Goal: Information Seeking & Learning: Learn about a topic

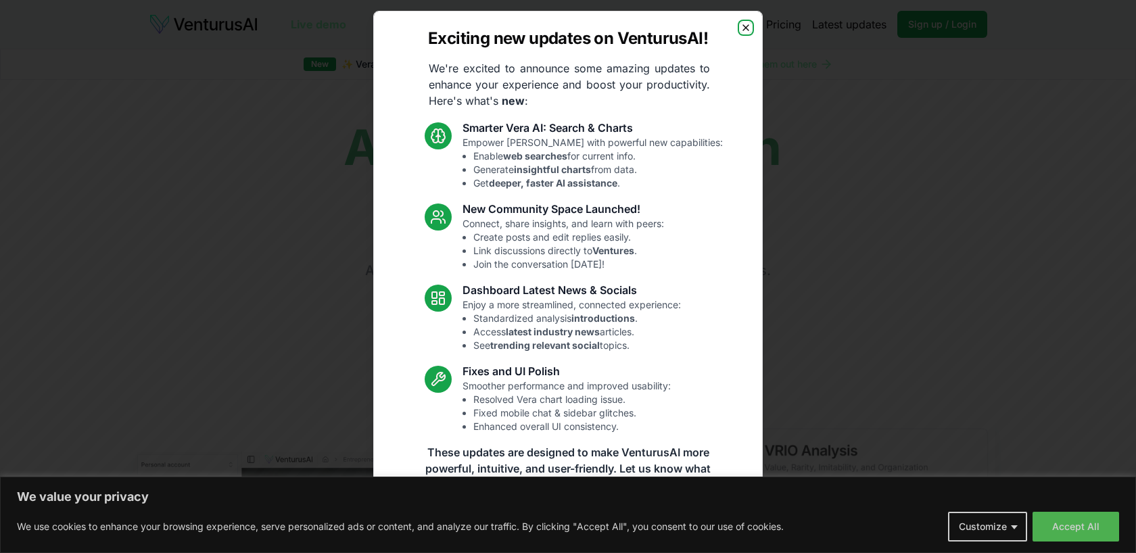
click at [747, 28] on icon "button" at bounding box center [745, 27] width 11 height 11
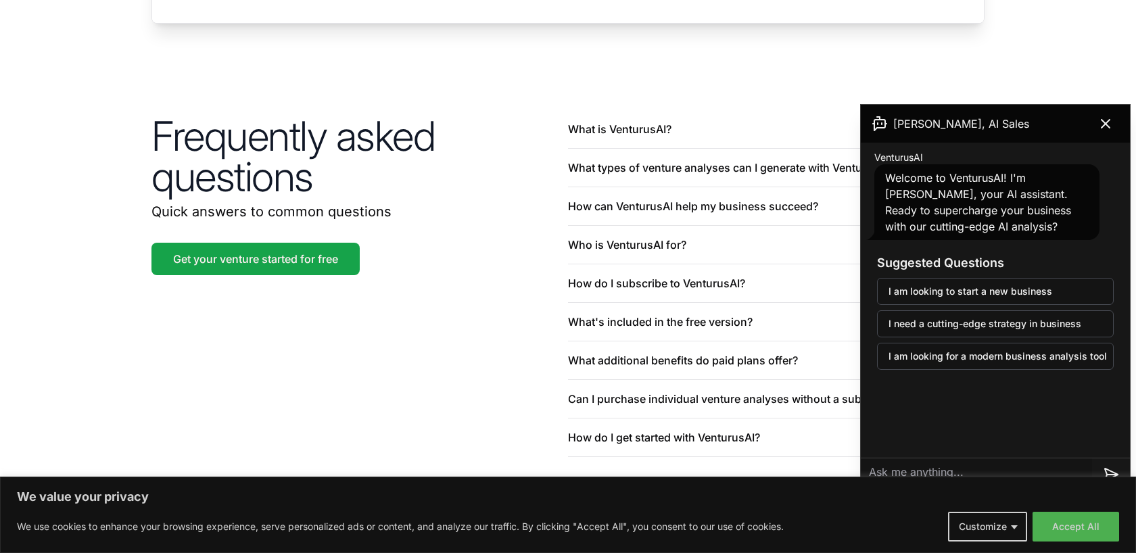
scroll to position [3221, 0]
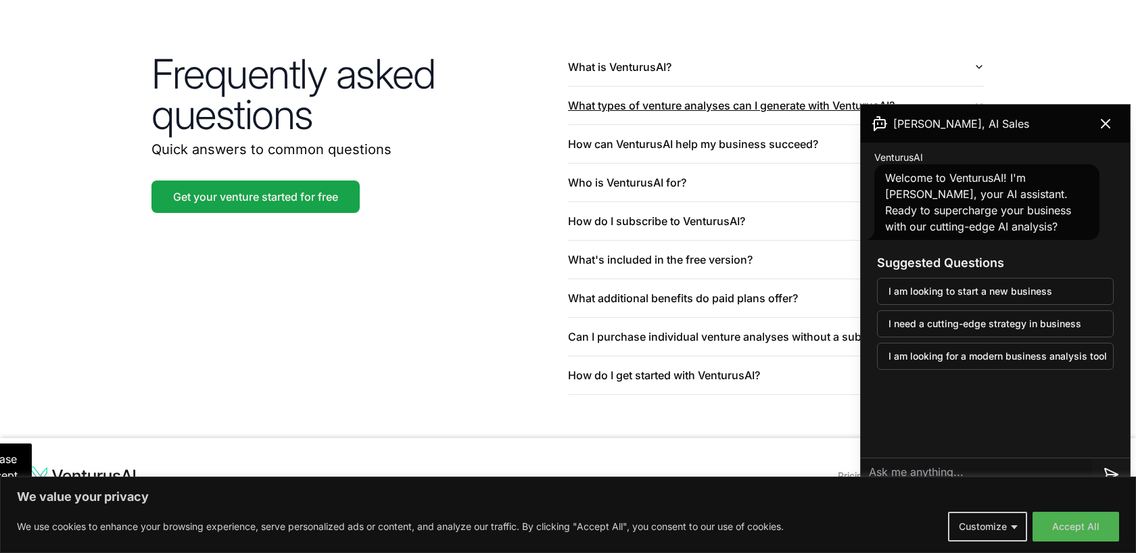
click at [719, 93] on button "What types of venture analyses can I generate with VenturusAI?" at bounding box center [776, 106] width 417 height 38
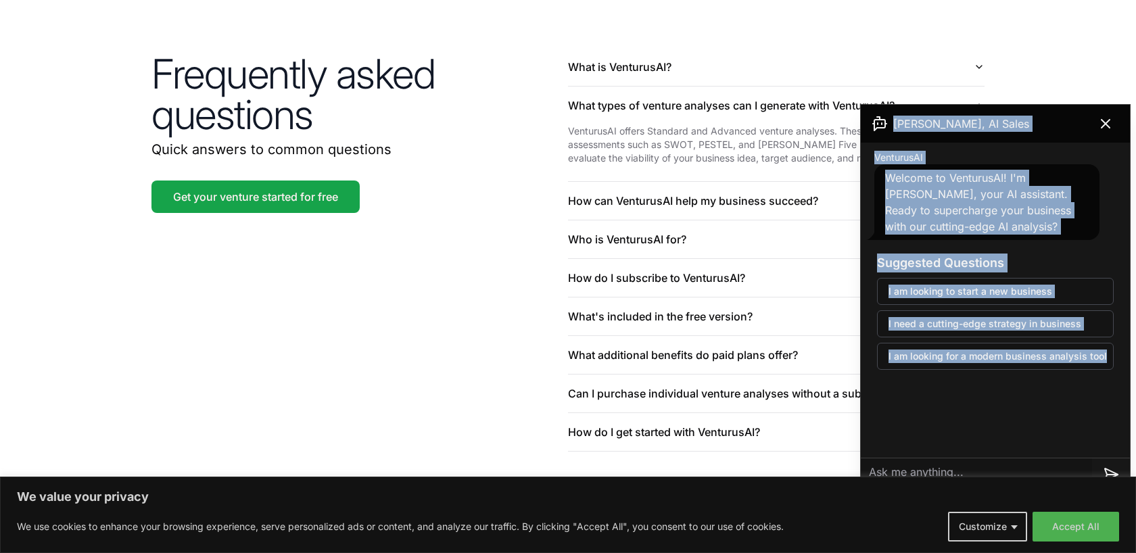
drag, startPoint x: 869, startPoint y: 126, endPoint x: 1067, endPoint y: 373, distance: 316.5
click at [1067, 373] on div "Andrew, AI Sales VenturusAI Welcome to VenturusAI! I'm Andrew, your AI assistan…" at bounding box center [995, 307] width 269 height 404
copy div "Andrew, AI Sales VenturusAI Welcome to VenturusAI! I'm Andrew, your AI assistan…"
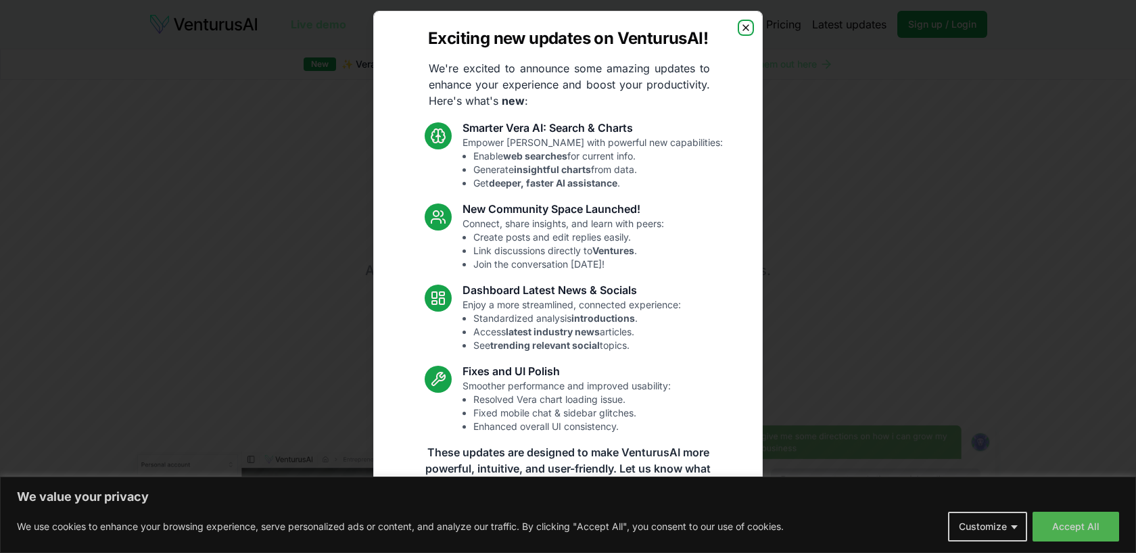
click at [741, 26] on icon "button" at bounding box center [745, 27] width 11 height 11
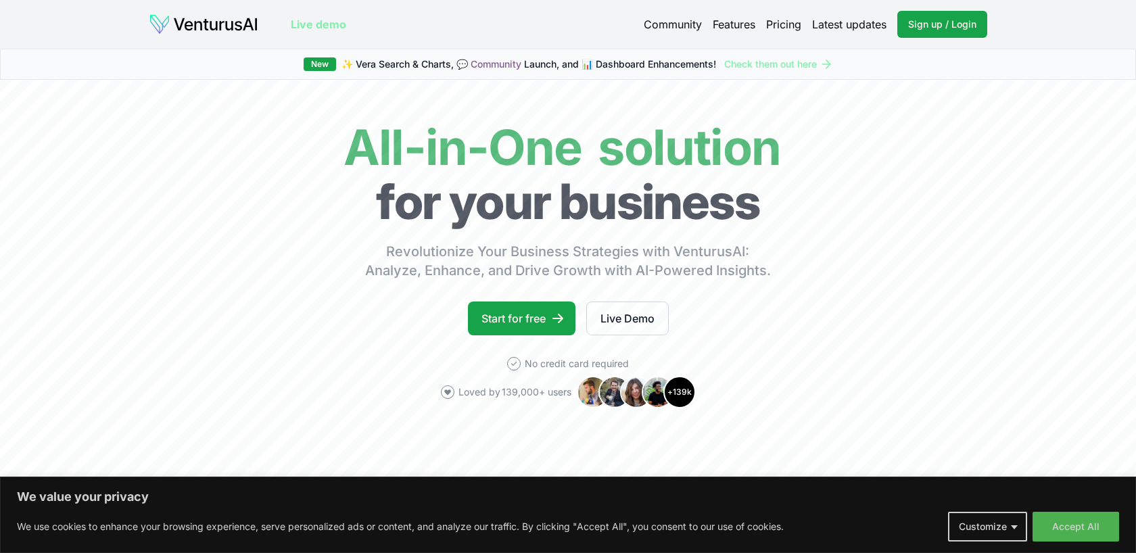
click at [778, 24] on link "Pricing" at bounding box center [783, 24] width 35 height 16
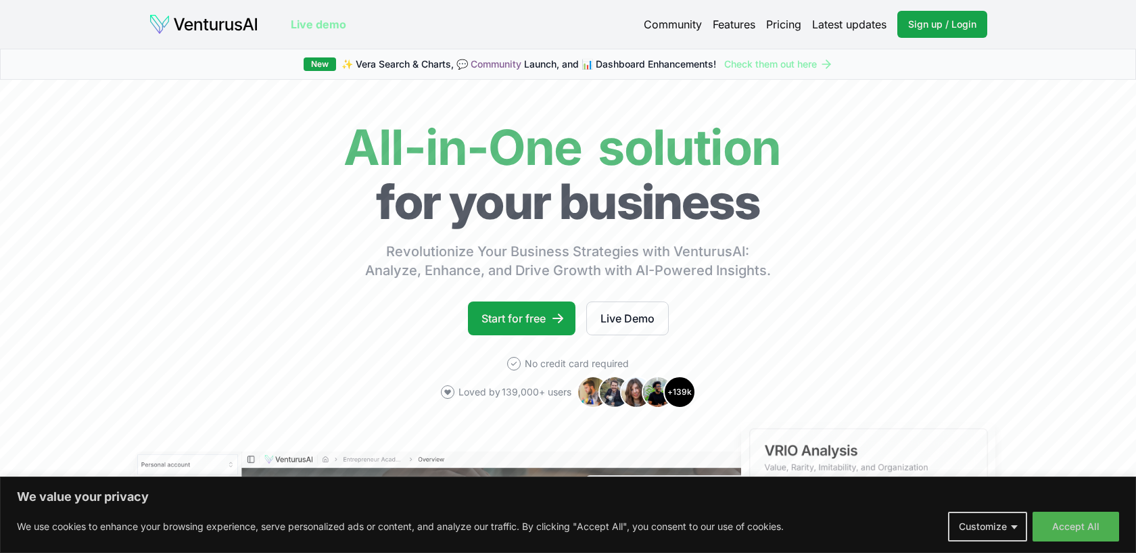
click at [803, 68] on link "Check them out here" at bounding box center [778, 64] width 109 height 14
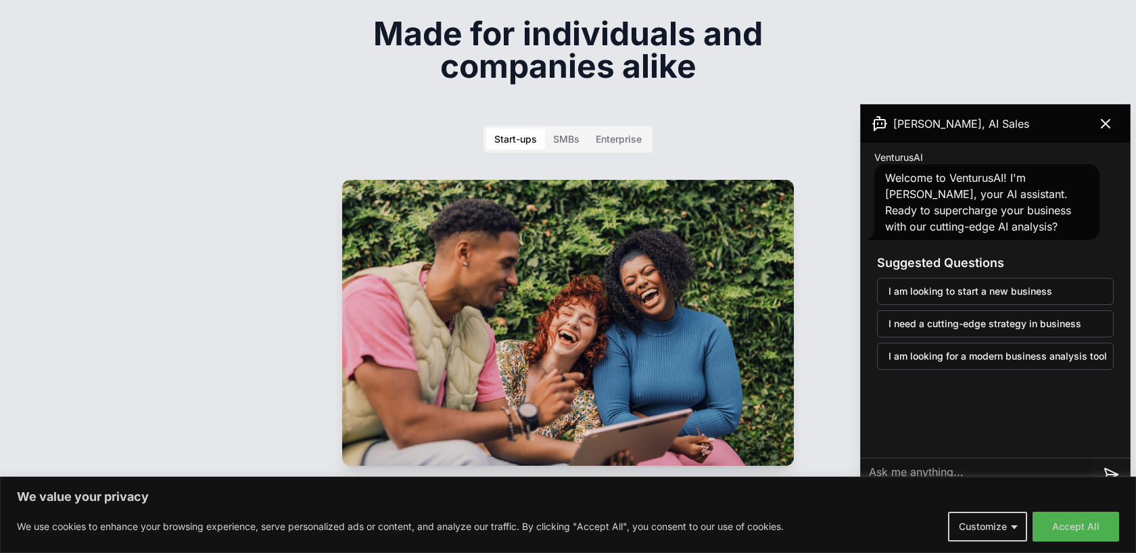
scroll to position [2028, 0]
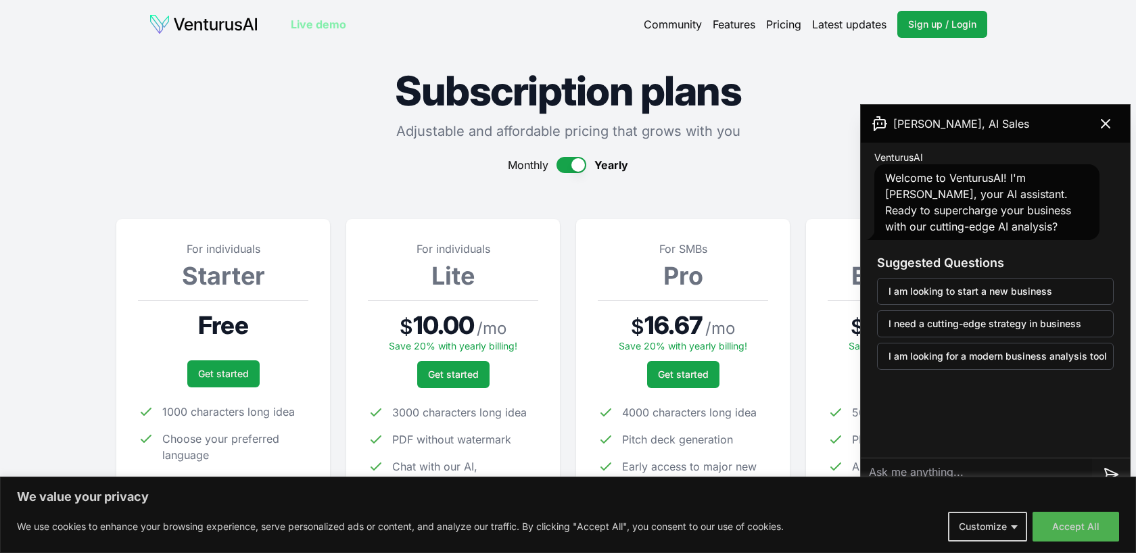
click at [332, 22] on link "Live demo" at bounding box center [318, 24] width 55 height 16
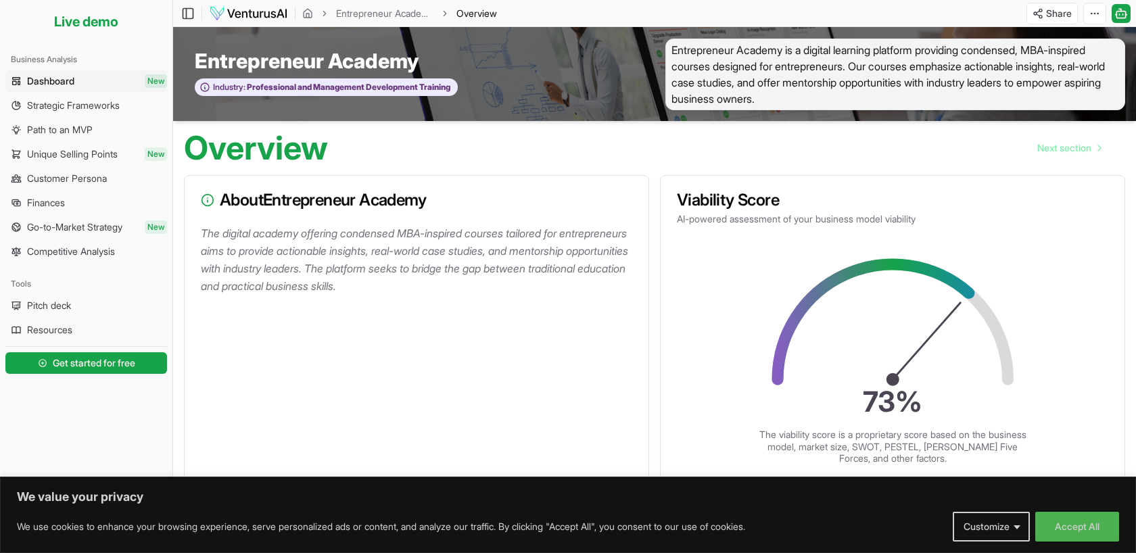
click at [435, 160] on div "Overview Next section" at bounding box center [654, 142] width 963 height 43
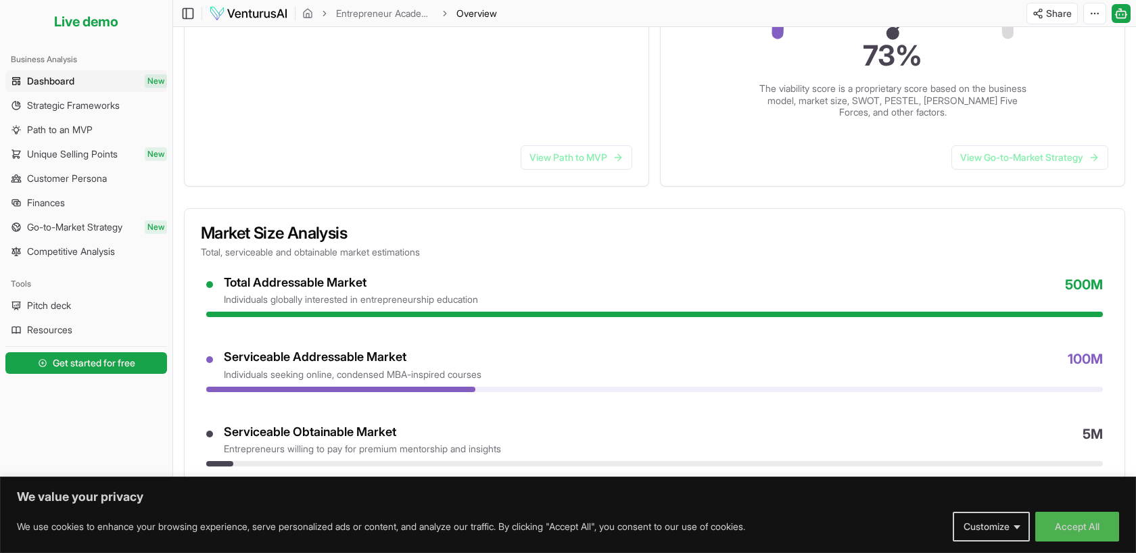
scroll to position [352, 0]
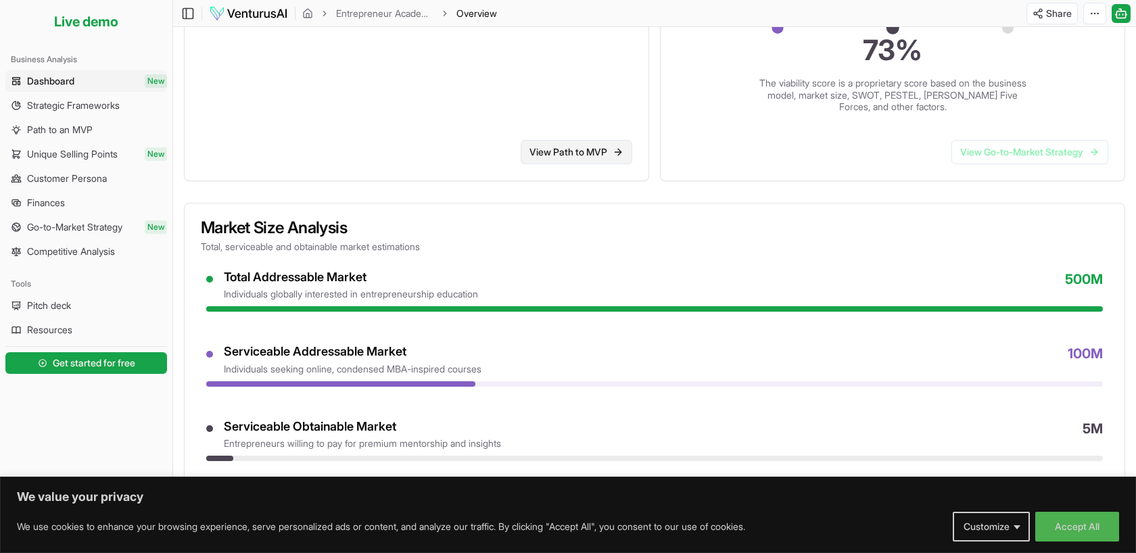
click at [561, 155] on link "View Path to MVP" at bounding box center [577, 152] width 112 height 24
click at [997, 152] on link "View Go-to-Market Strategy" at bounding box center [1029, 152] width 157 height 24
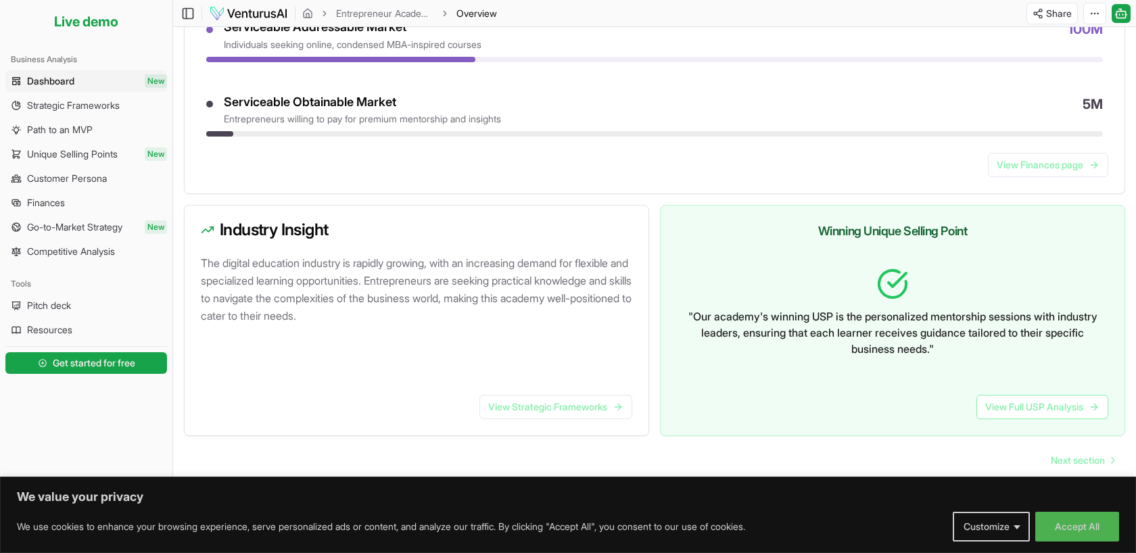
scroll to position [650, 0]
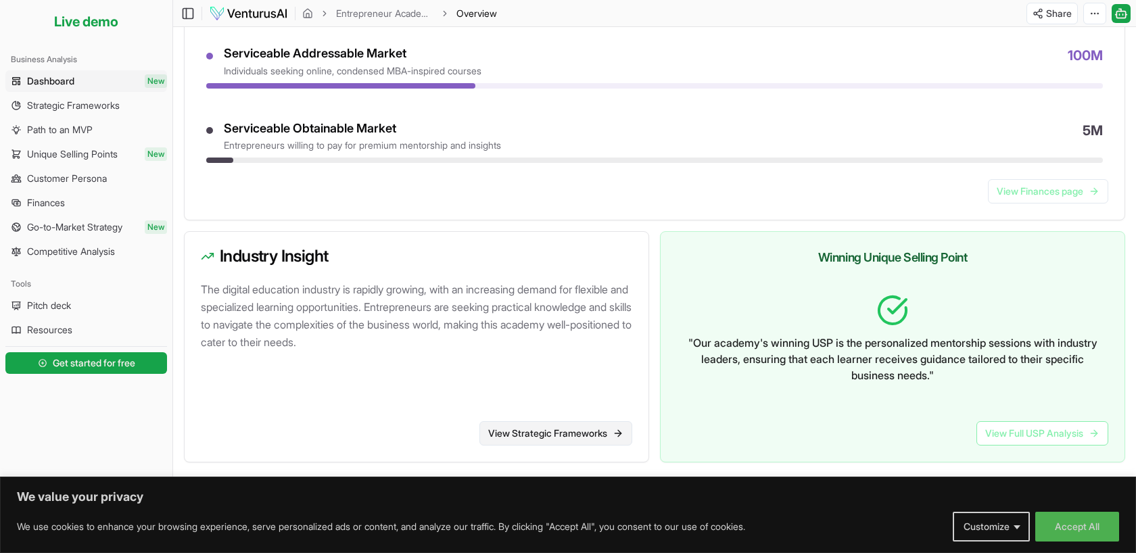
click at [584, 435] on link "View Strategic Frameworks" at bounding box center [555, 433] width 153 height 24
click at [58, 304] on span "Pitch deck" at bounding box center [49, 306] width 44 height 14
click at [64, 336] on span "Resources" at bounding box center [49, 330] width 45 height 14
click at [95, 227] on span "Go-to-Market Strategy" at bounding box center [74, 227] width 95 height 14
click at [87, 158] on span "Unique Selling Points" at bounding box center [72, 154] width 91 height 14
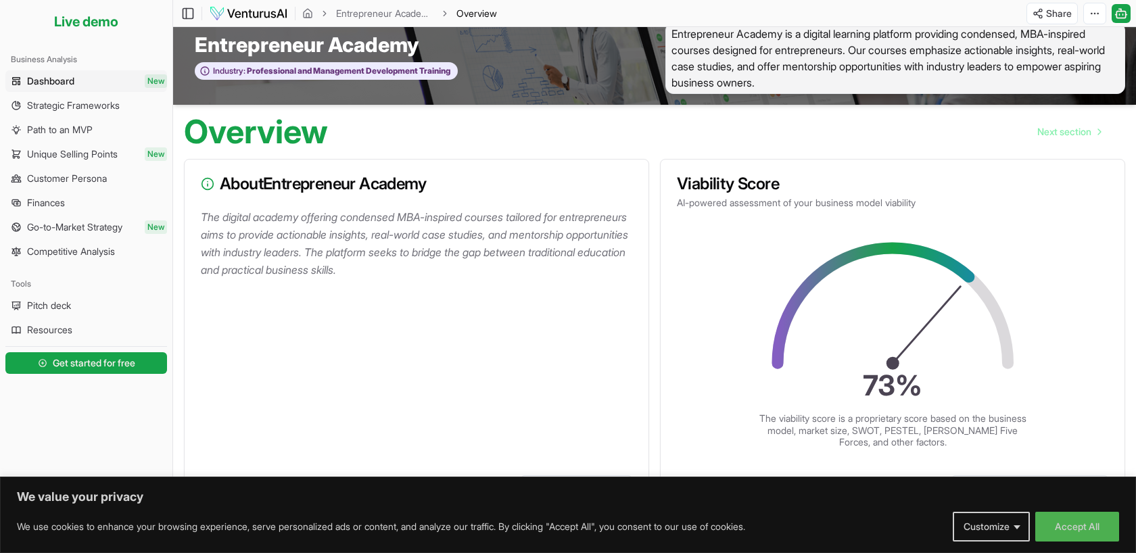
scroll to position [0, 0]
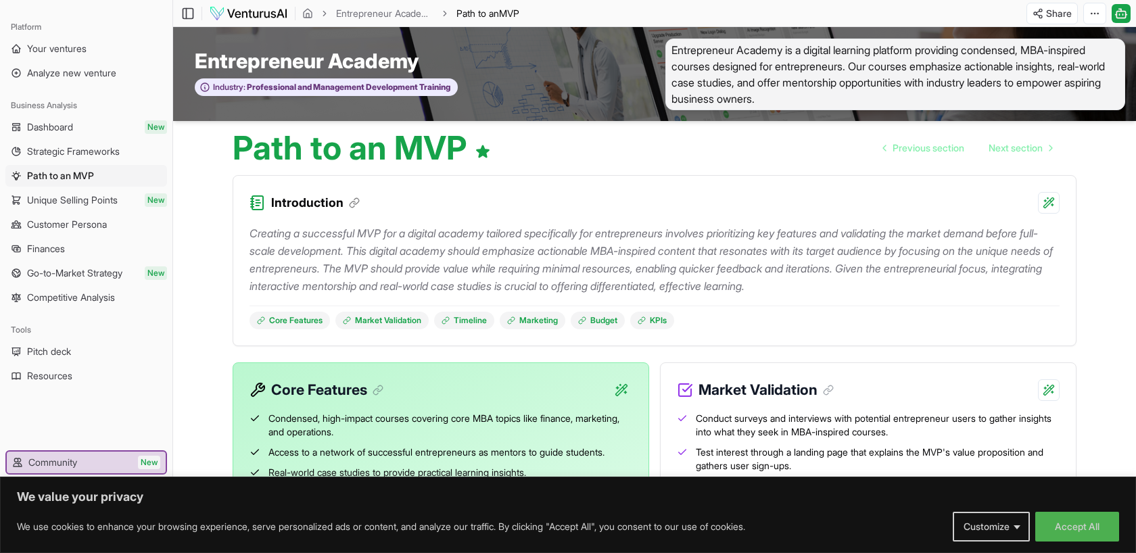
click at [567, 216] on div "Creating a successful MVP for a digital academy tailored specifically for entre…" at bounding box center [655, 272] width 810 height 116
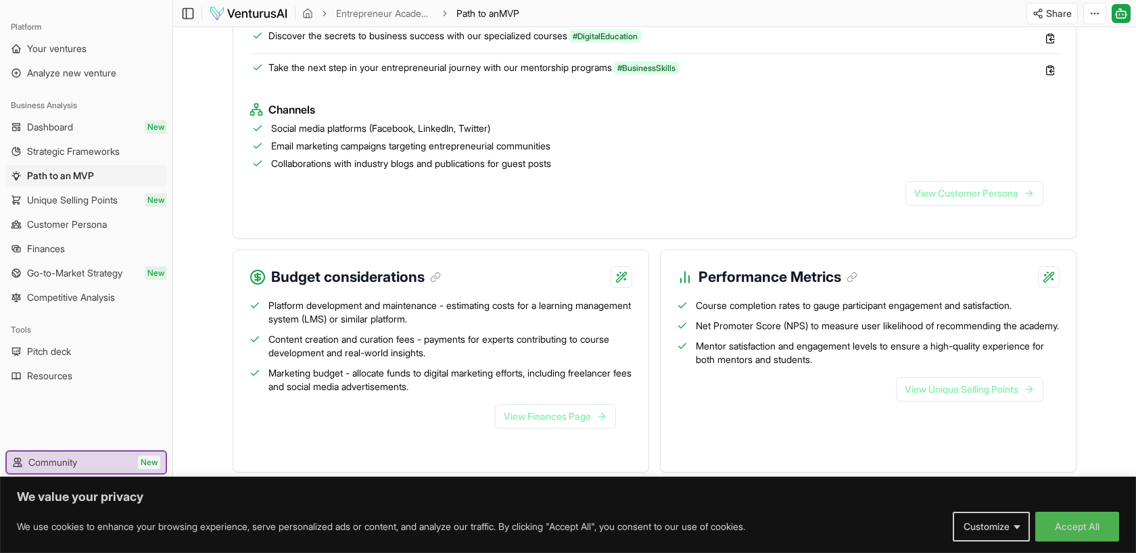
scroll to position [1267, 0]
click at [545, 418] on link "View Finances Page" at bounding box center [555, 418] width 121 height 24
click at [913, 396] on link "View Unique Selling Points" at bounding box center [969, 391] width 147 height 24
click at [951, 196] on link "View Customer Persona" at bounding box center [974, 195] width 138 height 24
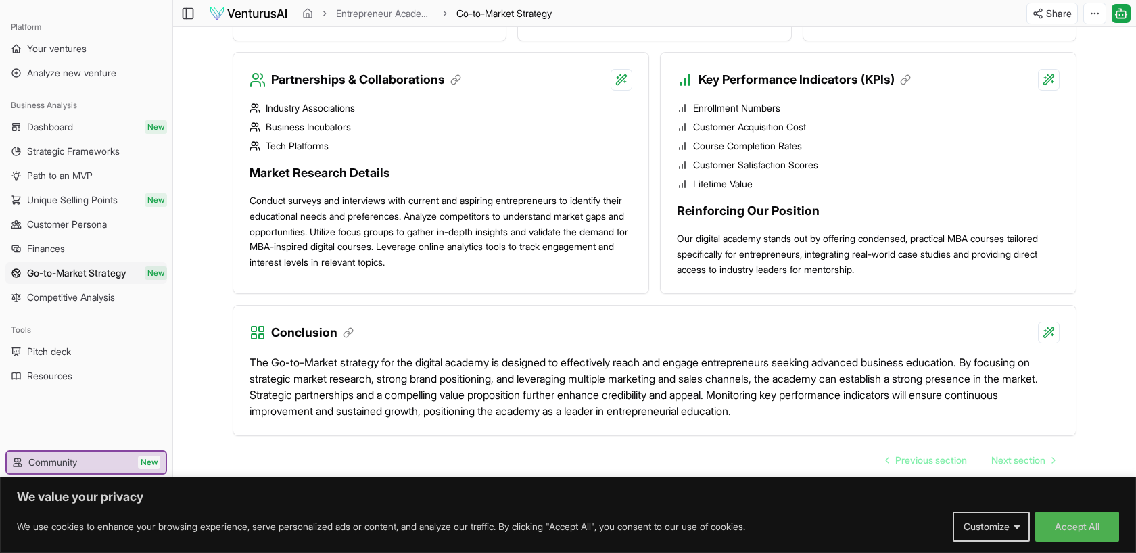
scroll to position [1150, 0]
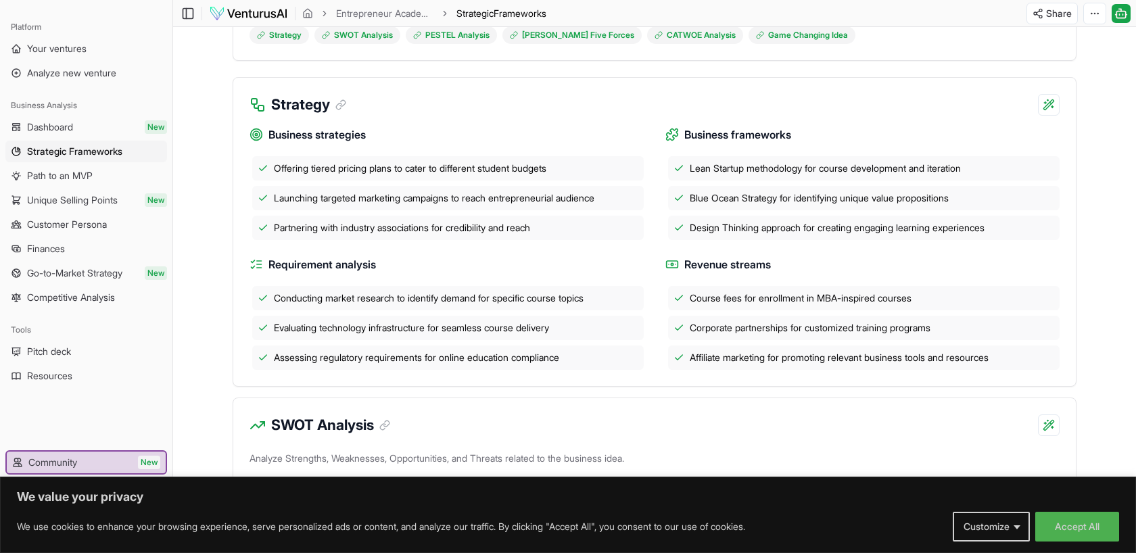
scroll to position [270, 0]
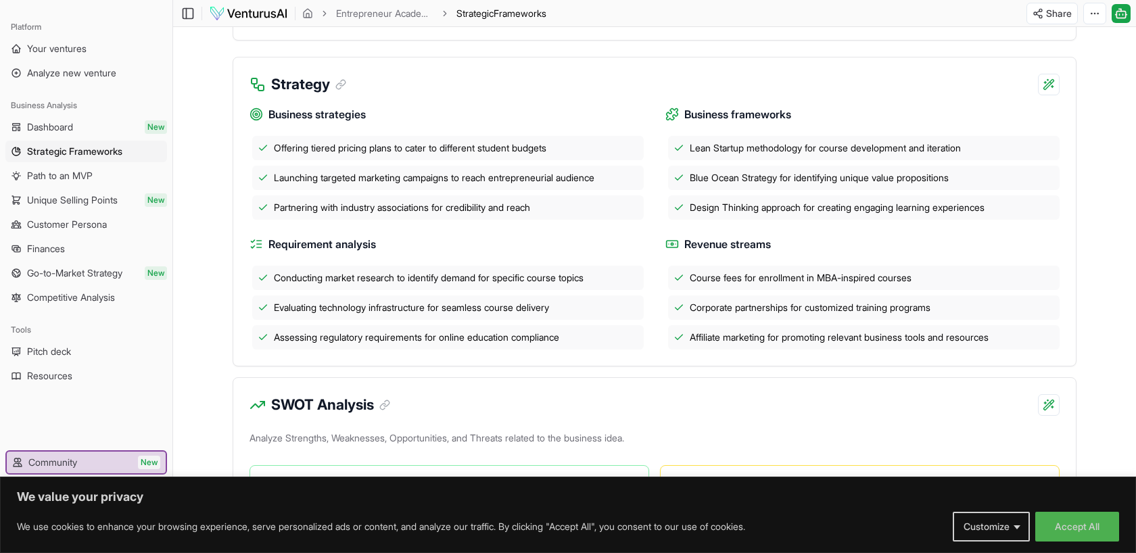
click at [765, 151] on span "Lean Startup methodology for course development and iteration" at bounding box center [825, 148] width 271 height 14
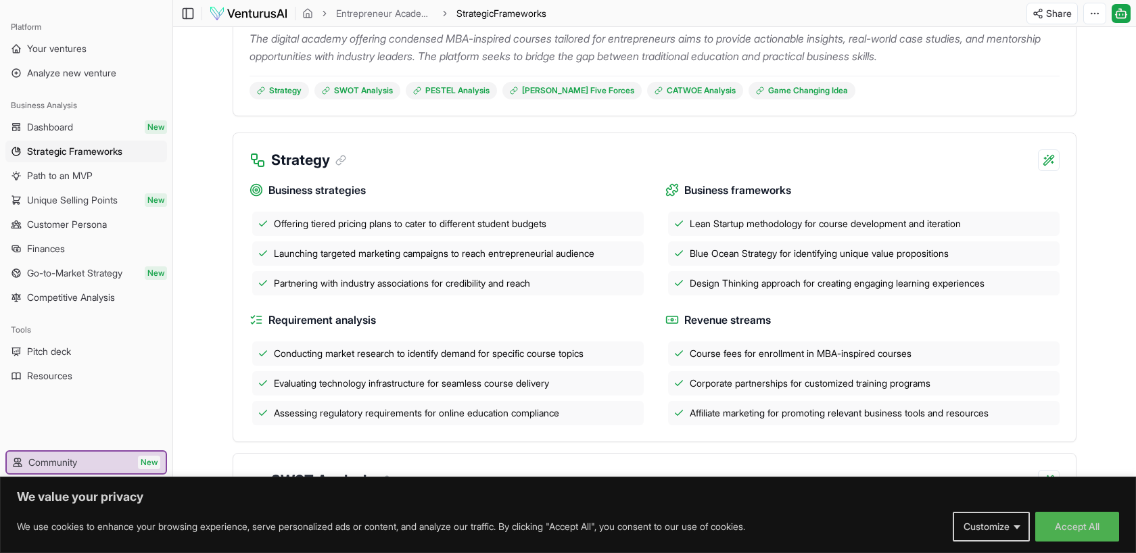
scroll to position [0, 0]
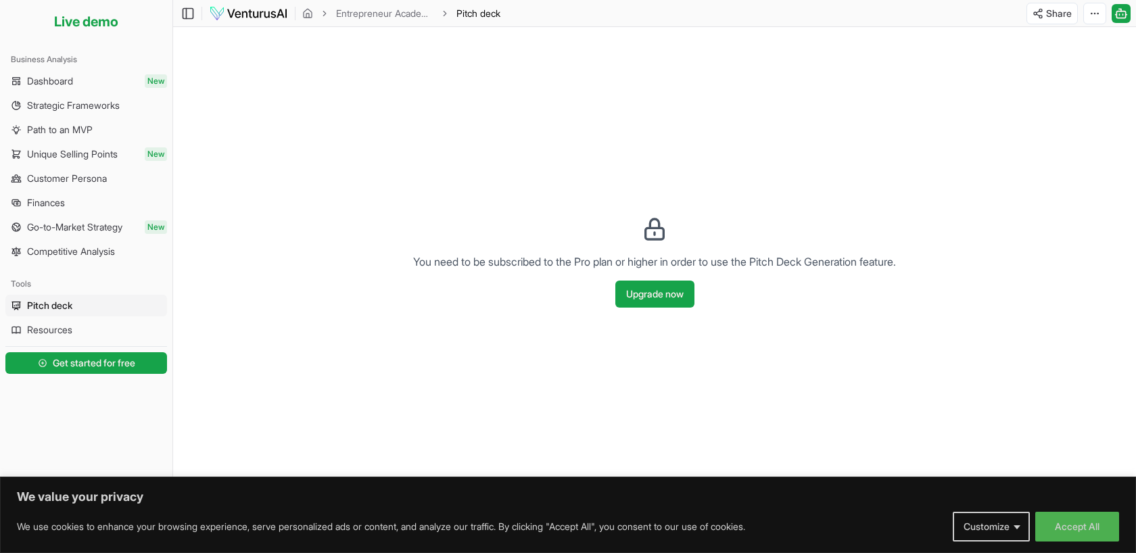
click at [640, 241] on div "You need to be subscribed to the Pro plan or higher in order to use the Pitch D…" at bounding box center [654, 256] width 963 height 458
click at [652, 222] on icon at bounding box center [654, 229] width 27 height 27
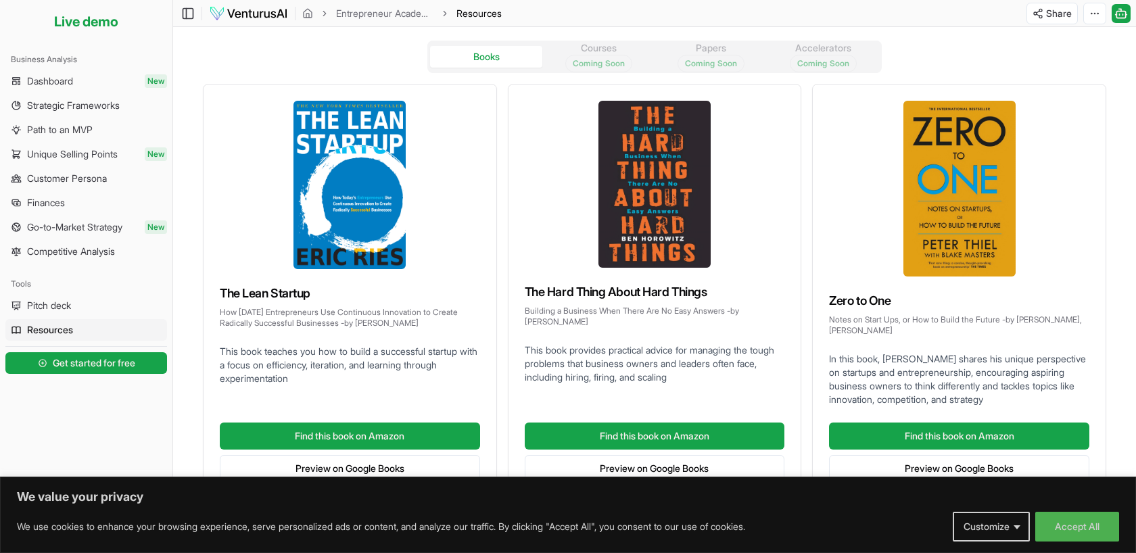
scroll to position [52, 0]
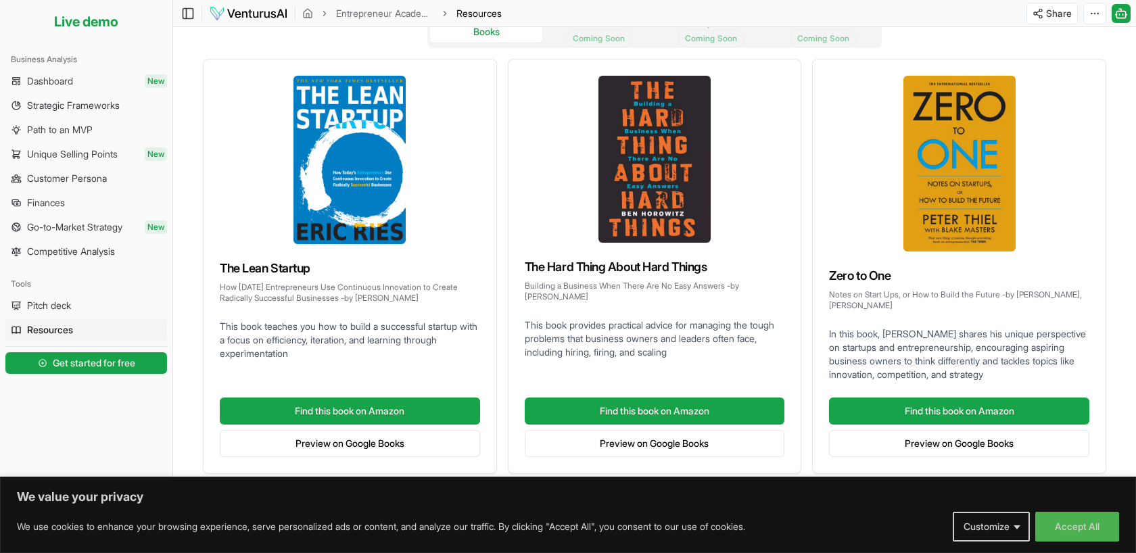
click at [662, 193] on img at bounding box center [654, 159] width 112 height 167
click at [644, 409] on link "Find this book on Amazon" at bounding box center [655, 411] width 260 height 27
click at [638, 446] on link "Preview on Google Books" at bounding box center [655, 443] width 260 height 27
click at [939, 417] on link "Find this book on Amazon" at bounding box center [959, 411] width 260 height 27
click at [939, 441] on link "Preview on Google Books" at bounding box center [959, 443] width 260 height 27
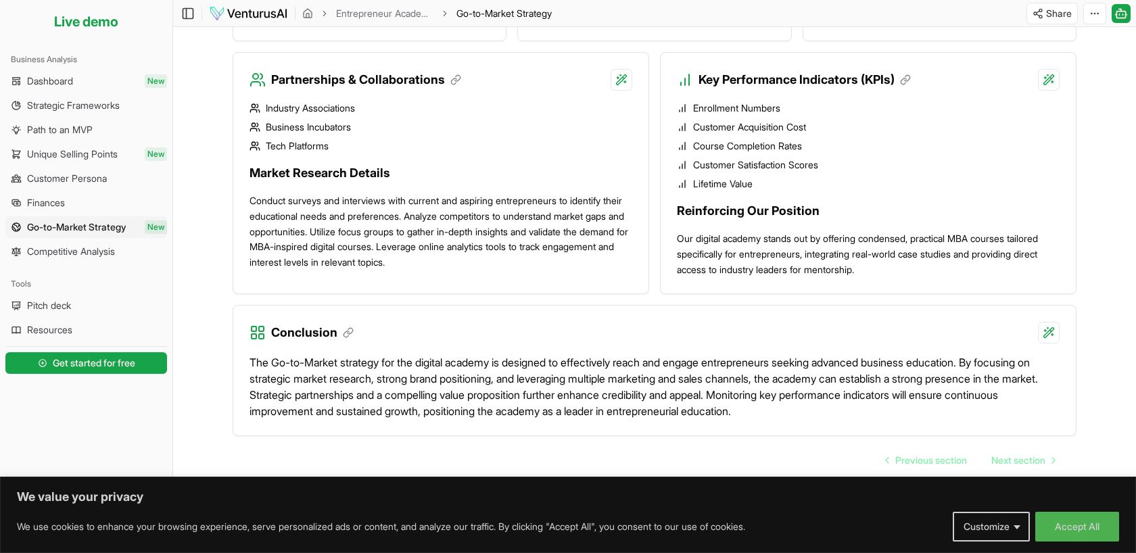
scroll to position [1150, 0]
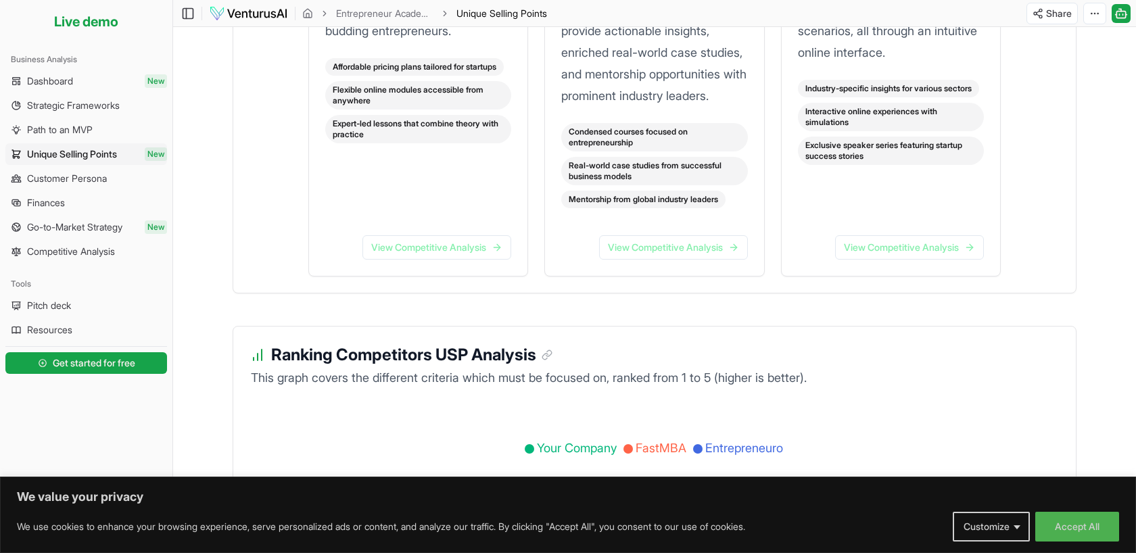
scroll to position [2001, 0]
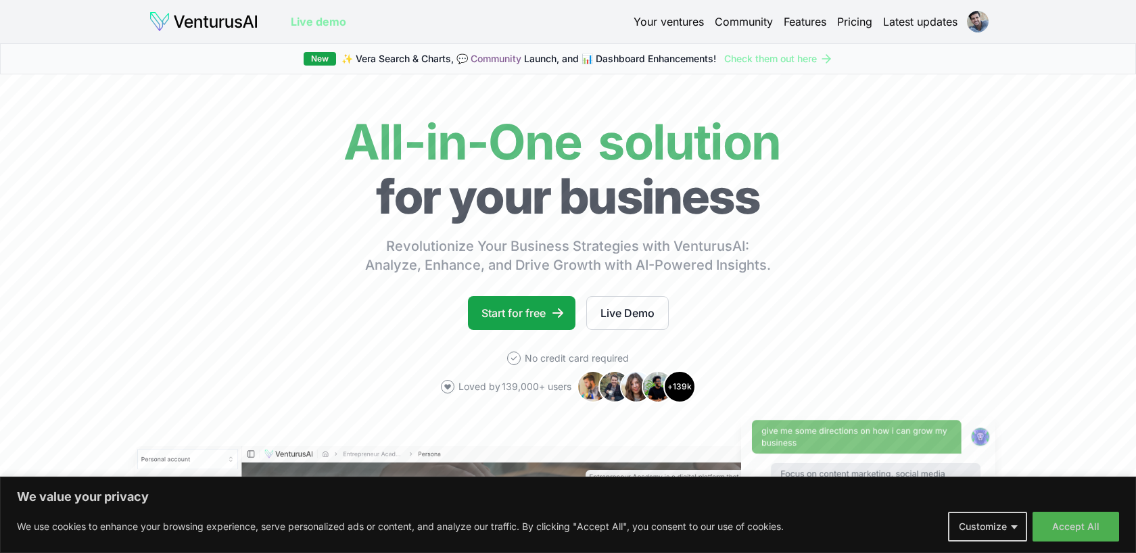
click at [751, 20] on link "Community" at bounding box center [744, 22] width 58 height 16
click at [807, 21] on link "Features" at bounding box center [805, 22] width 43 height 16
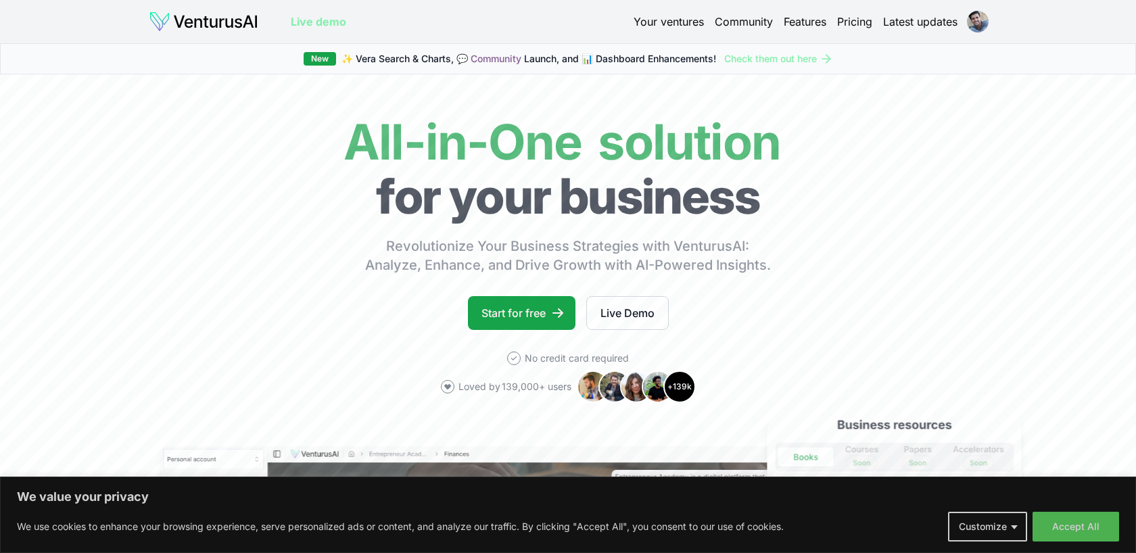
click at [861, 24] on link "Pricing" at bounding box center [854, 22] width 35 height 16
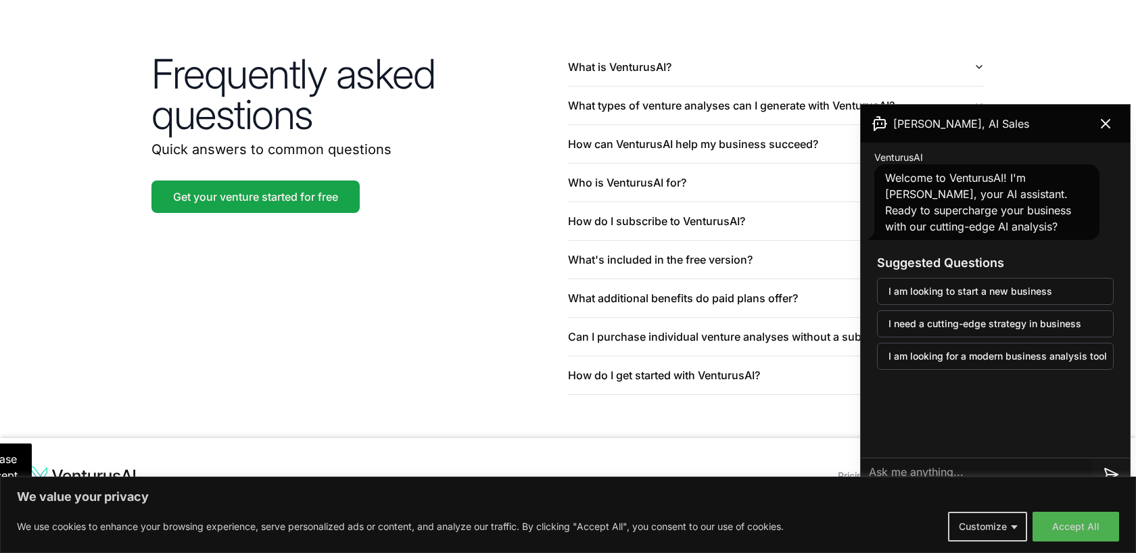
scroll to position [3204, 0]
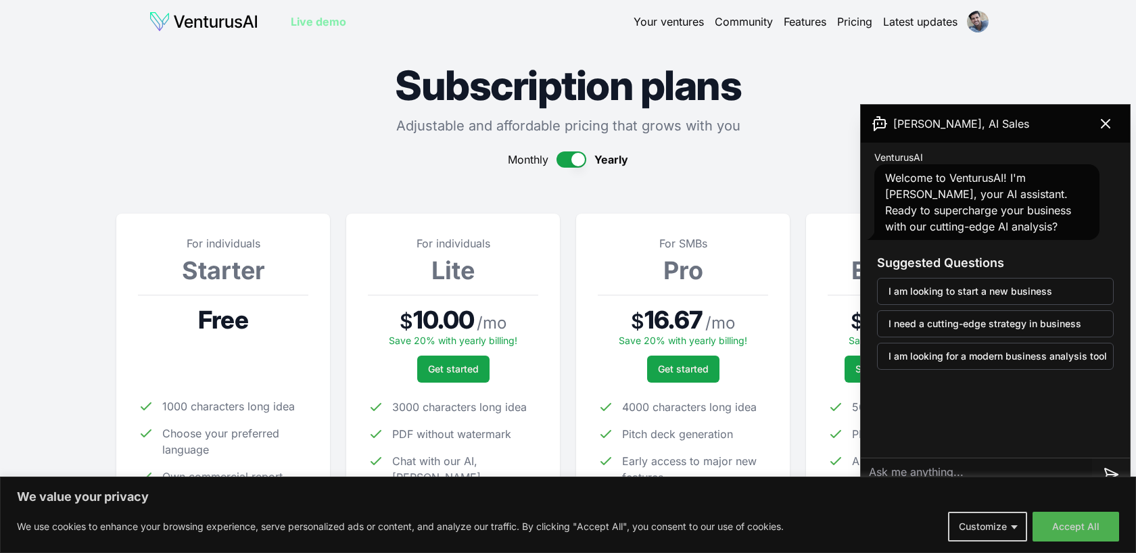
click at [574, 158] on button "button" at bounding box center [571, 159] width 30 height 16
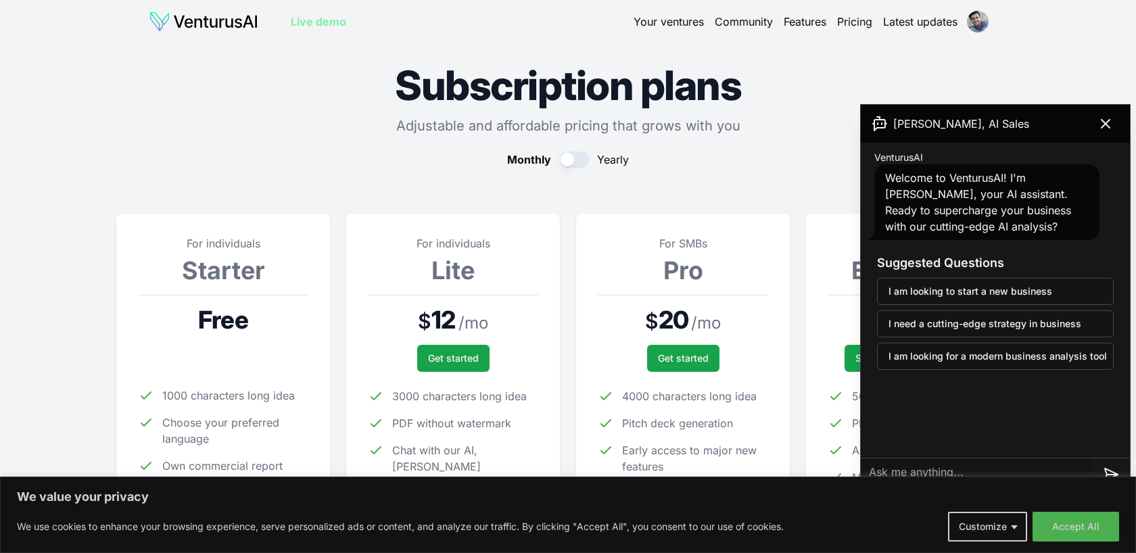
type button "on"
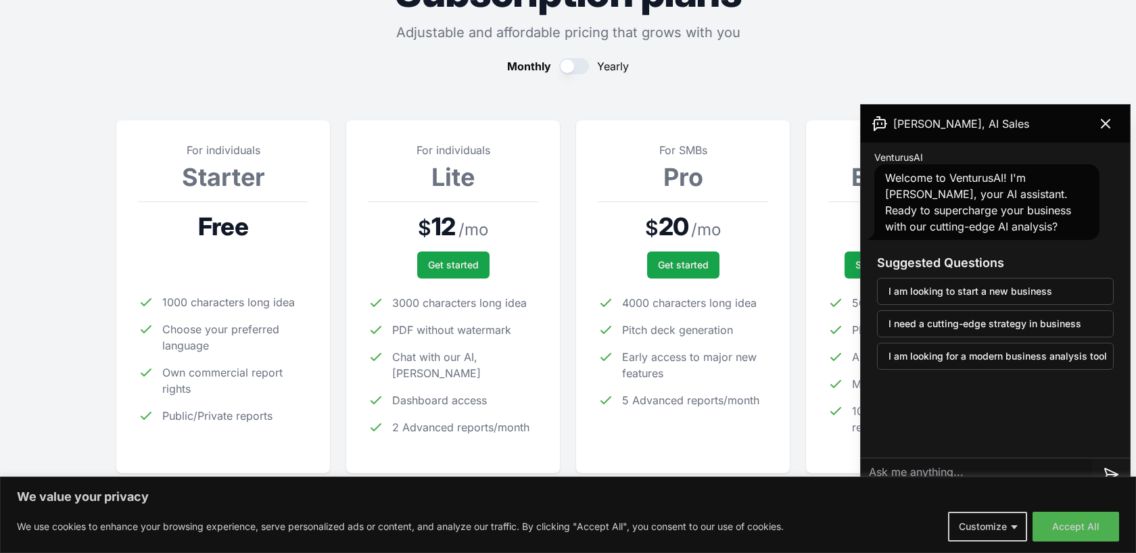
scroll to position [108, 0]
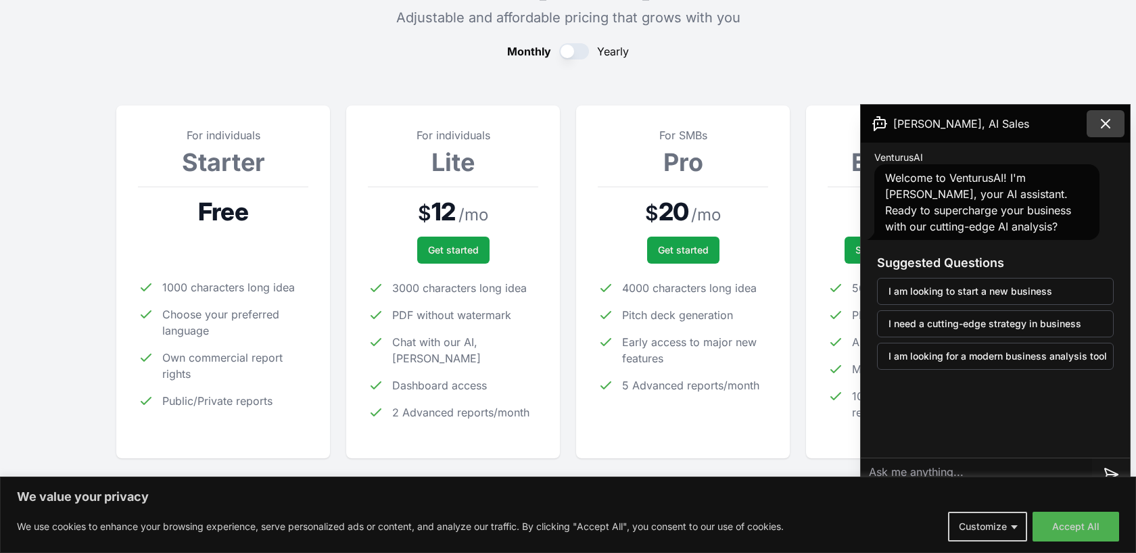
click at [1108, 125] on icon at bounding box center [1105, 124] width 8 height 8
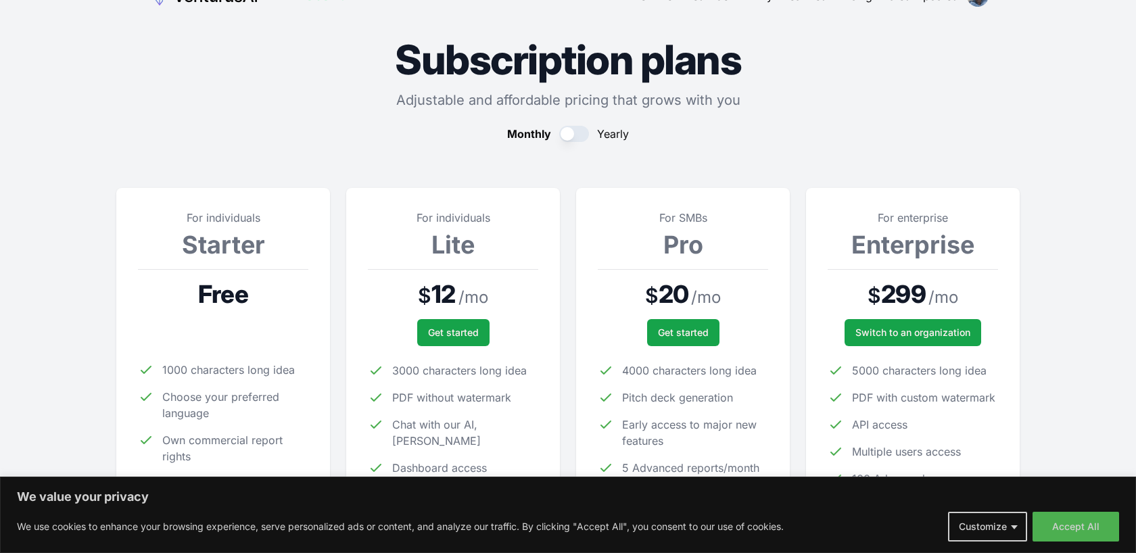
scroll to position [0, 0]
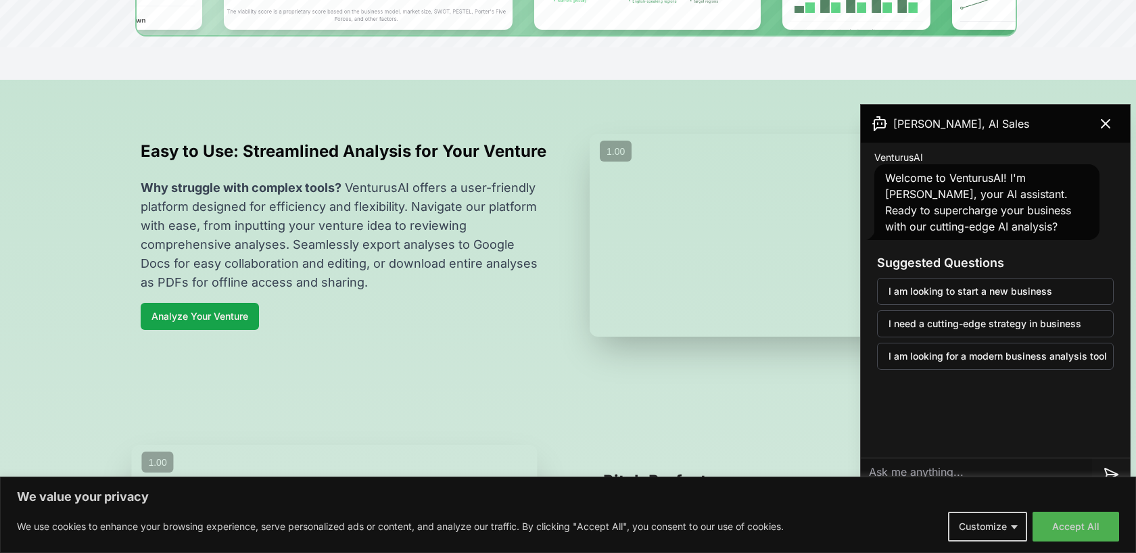
scroll to position [406, 0]
click at [471, 102] on section "Easy to Use: Streamlined Analysis for Your Venture Why struggle with complex to…" at bounding box center [568, 233] width 1136 height 311
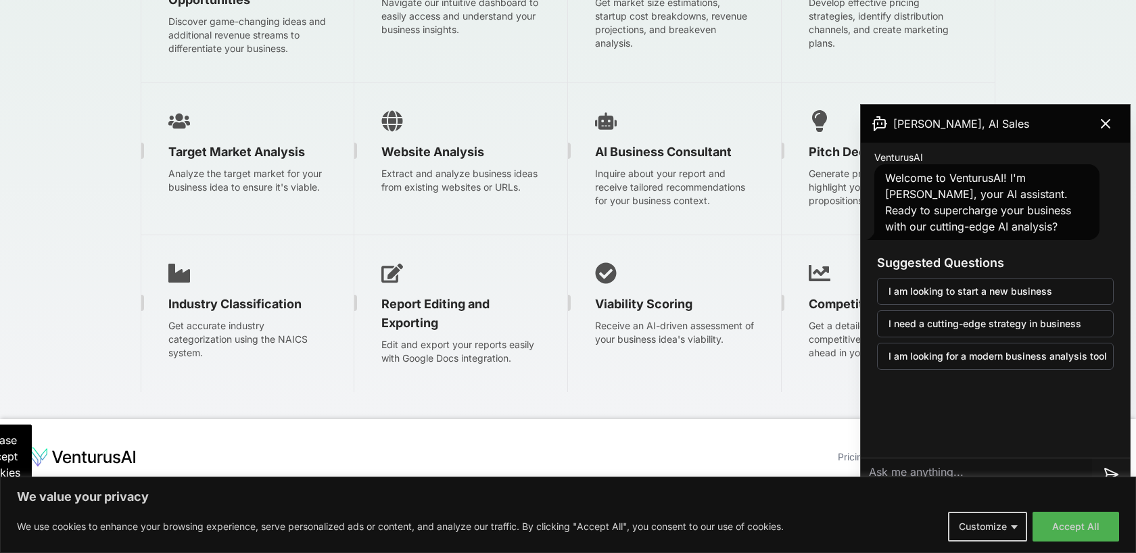
scroll to position [2273, 0]
